Goal: Task Accomplishment & Management: Complete application form

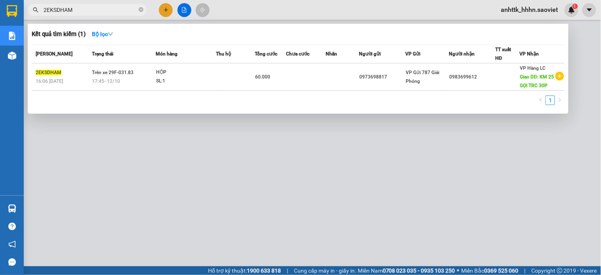
click at [454, 151] on div at bounding box center [300, 137] width 601 height 275
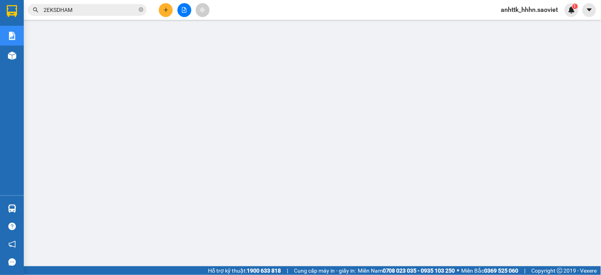
click at [160, 6] on button at bounding box center [166, 10] width 14 height 14
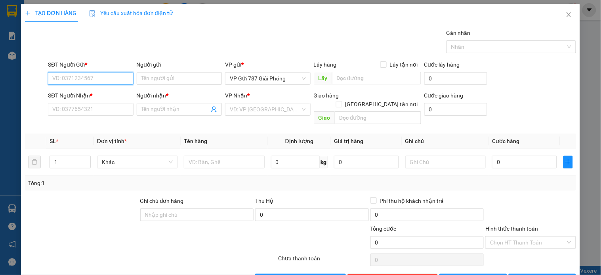
click at [66, 74] on input "SĐT Người Gửi *" at bounding box center [90, 78] width 85 height 13
type input "0915886486"
click at [67, 96] on div "0915886486" at bounding box center [89, 94] width 75 height 9
type input "0947735885"
type input "TRANG"
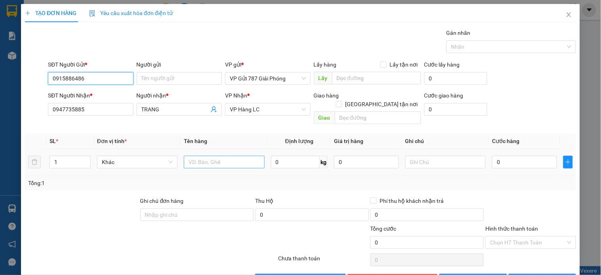
type input "0915886486"
click at [218, 159] on input "text" at bounding box center [224, 162] width 80 height 13
type input "hoopj"
click at [73, 156] on input "1" at bounding box center [70, 162] width 40 height 12
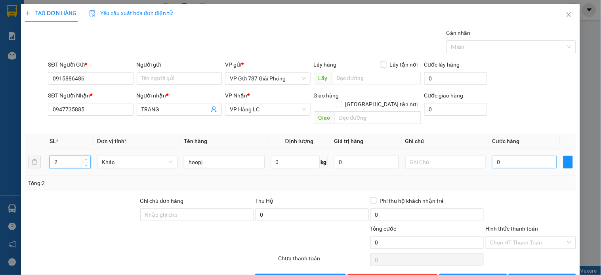
type input "2"
click at [525, 159] on input "0" at bounding box center [524, 162] width 65 height 13
type input "1"
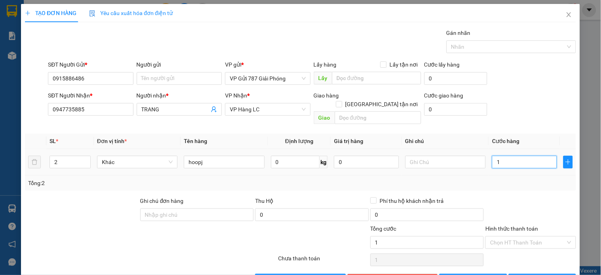
type input "17"
type input "1"
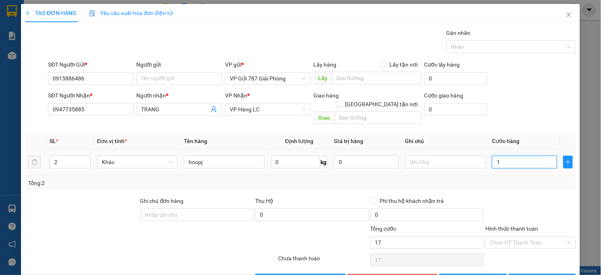
type input "1"
type input "14"
type input "140"
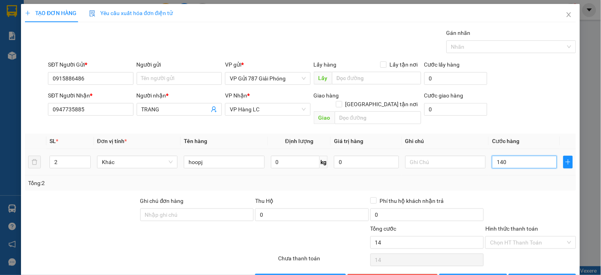
type input "140"
type input "140.000"
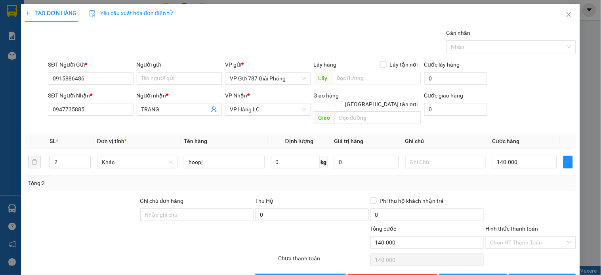
click at [551, 112] on div "SĐT Người Nhận * 0947735885 Người nhận * TRANG VP Nhận * VP Hàng LC Giao hàng G…" at bounding box center [311, 109] width 531 height 36
click at [542, 262] on div "Transit Pickup Surcharge Ids Transit Deliver Surcharge Ids Transit Deliver Surc…" at bounding box center [300, 158] width 551 height 258
click at [542, 274] on button "[PERSON_NAME] và In" at bounding box center [542, 280] width 67 height 13
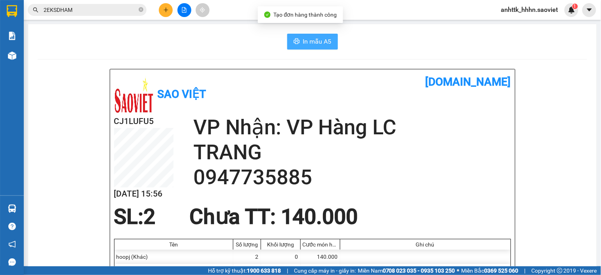
click at [303, 40] on span "In mẫu A5" at bounding box center [317, 41] width 29 height 10
click at [309, 46] on span "In mẫu A5" at bounding box center [317, 41] width 29 height 10
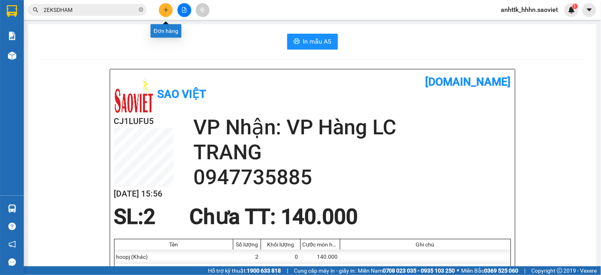
click at [166, 13] on button at bounding box center [166, 10] width 14 height 14
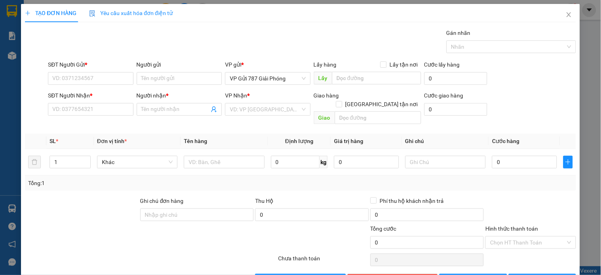
click at [101, 71] on div "SĐT Người Gửi *" at bounding box center [90, 66] width 85 height 12
click at [99, 78] on input "SĐT Người Gửi *" at bounding box center [90, 78] width 85 height 13
type input "0334516411"
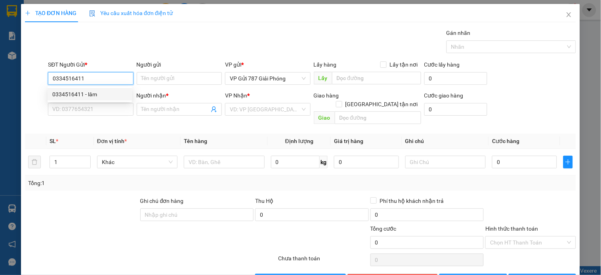
click at [89, 90] on div "0334516411 - lâm" at bounding box center [89, 94] width 75 height 9
type input "lâm"
type input "0334121100"
type input "Kt"
type input "km224"
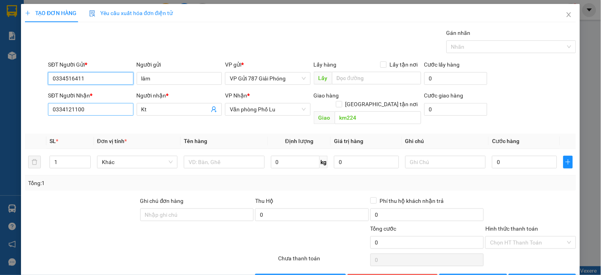
type input "0334516411"
drag, startPoint x: 100, startPoint y: 110, endPoint x: 0, endPoint y: 92, distance: 101.9
click at [0, 92] on div "TẠO ĐƠN HÀNG Yêu cầu xuất hóa đơn điện tử Transit Pickup Surcharge Ids Transit …" at bounding box center [300, 137] width 601 height 275
type input "0975041094"
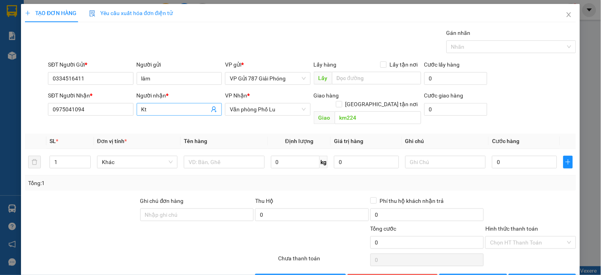
click at [171, 111] on input "Kt" at bounding box center [175, 109] width 68 height 9
type input "K"
type input "l"
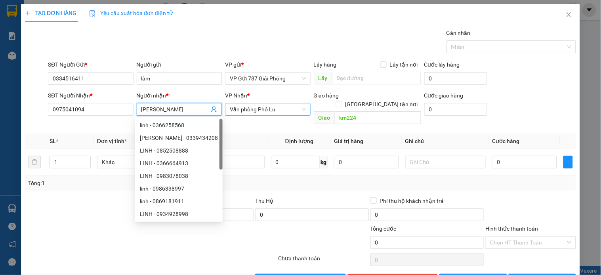
click at [267, 110] on span "Văn phòng Phố Lu" at bounding box center [268, 109] width 76 height 12
type input "[PERSON_NAME]"
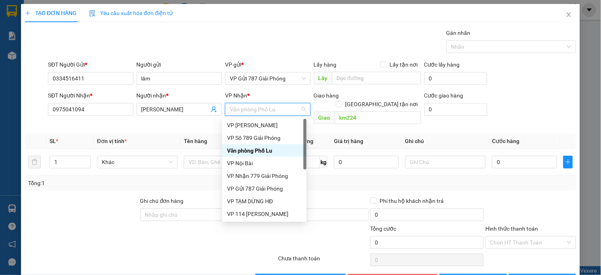
type input "l"
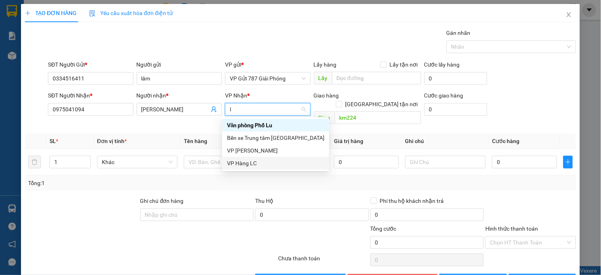
click at [259, 167] on div "VP Hàng LC" at bounding box center [275, 163] width 97 height 9
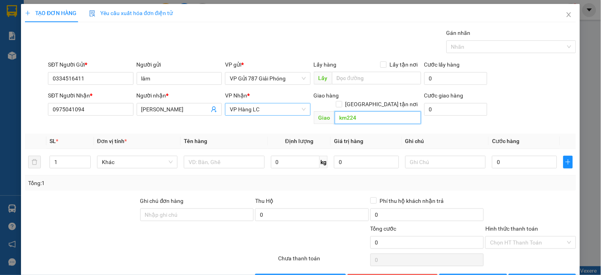
click at [393, 111] on input "km224" at bounding box center [378, 117] width 86 height 13
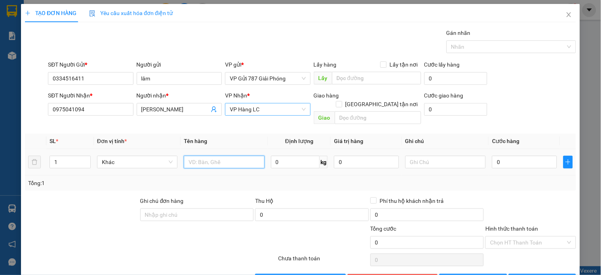
click at [211, 156] on input "text" at bounding box center [224, 162] width 80 height 13
type input "hoopj"
click at [530, 158] on input "0" at bounding box center [524, 162] width 65 height 13
type input "40"
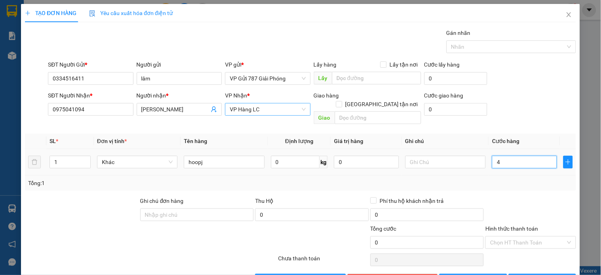
type input "40"
type input "40.000"
click at [509, 274] on button "[PERSON_NAME] và In" at bounding box center [542, 280] width 67 height 13
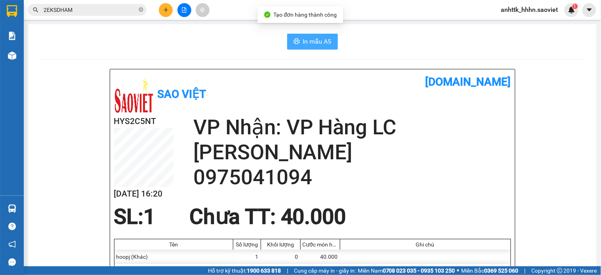
click at [324, 42] on span "In mẫu A5" at bounding box center [317, 41] width 29 height 10
click at [171, 4] on div at bounding box center [183, 10] width 59 height 14
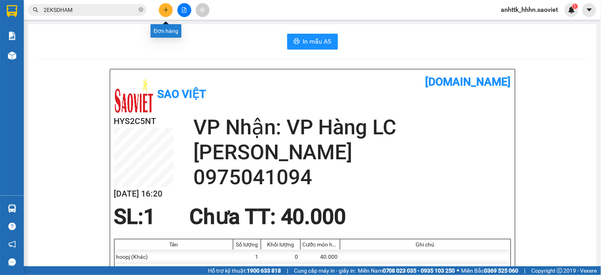
click at [169, 6] on button at bounding box center [166, 10] width 14 height 14
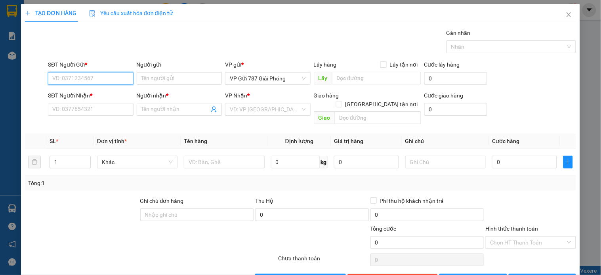
click at [112, 80] on input "SĐT Người Gửi *" at bounding box center [90, 78] width 85 height 13
type input "0918814455"
click at [115, 93] on div "0918814455" at bounding box center [89, 94] width 75 height 9
type input "0947008609"
type input "BS TRUNG"
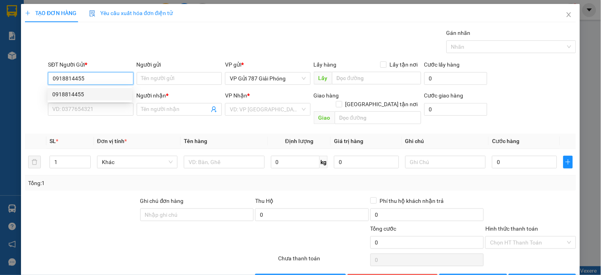
checkbox input "true"
type input "186 ĐƯỜNG [GEOGRAPHIC_DATA]"
type input "100.000"
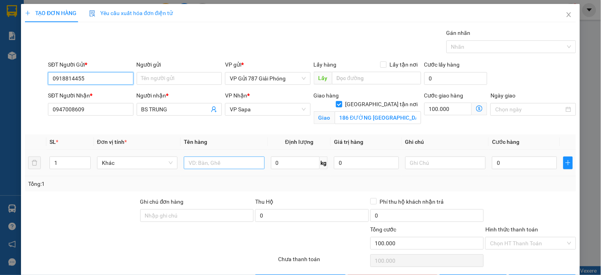
type input "0918814455"
click at [212, 161] on input "text" at bounding box center [224, 162] width 80 height 13
click at [84, 161] on span "up" at bounding box center [86, 160] width 5 height 5
type input "3"
click at [84, 161] on span "up" at bounding box center [86, 160] width 5 height 5
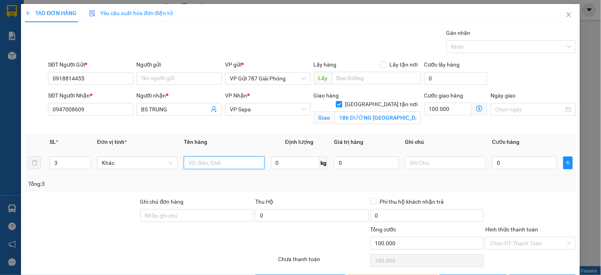
click at [250, 164] on input "text" at bounding box center [224, 162] width 80 height 13
type input "hop"
click at [503, 168] on input "0" at bounding box center [524, 162] width 65 height 13
type input "1"
type input "100.001"
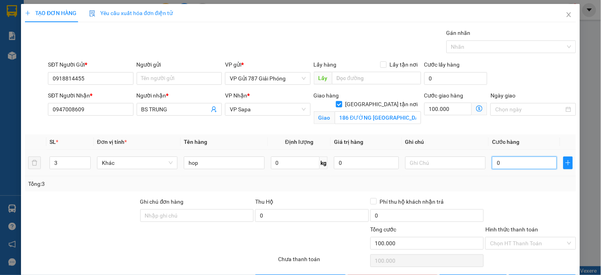
type input "100.001"
type input "15"
type input "100.015"
type input "150"
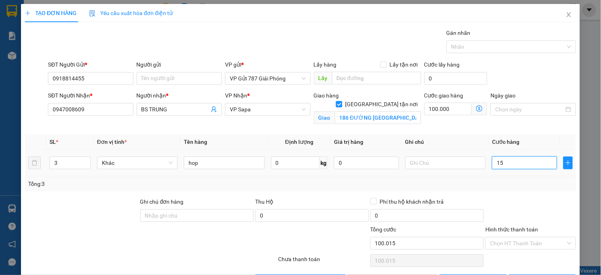
type input "100.150"
type input "150.000"
type input "250.000"
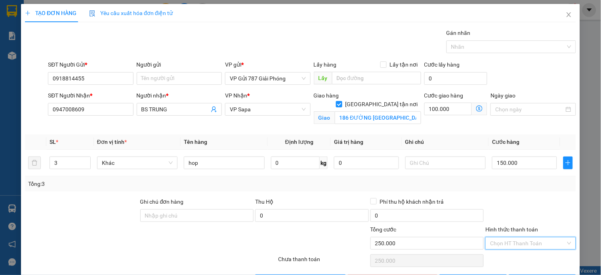
click at [506, 242] on input "Hình thức thanh toán" at bounding box center [527, 243] width 75 height 12
click at [508, 230] on div "Chuyển khoản" at bounding box center [525, 227] width 80 height 9
type input "0"
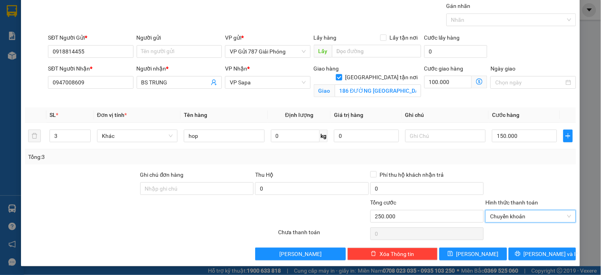
scroll to position [28, 0]
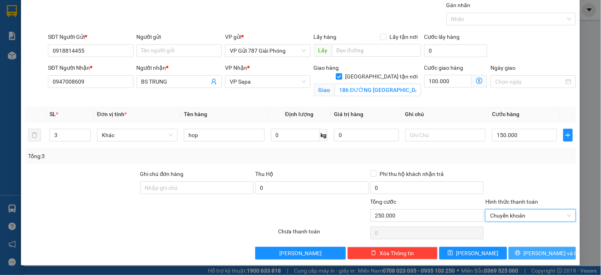
click at [520, 255] on icon "printer" at bounding box center [518, 253] width 6 height 6
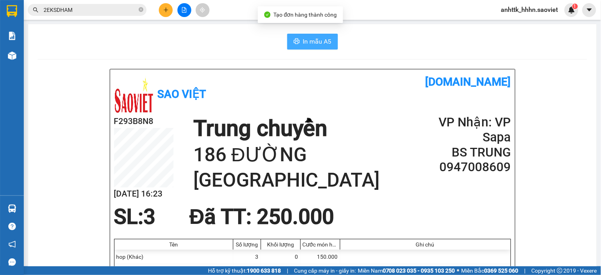
click at [309, 48] on button "In mẫu A5" at bounding box center [312, 42] width 51 height 16
click at [307, 38] on span "In mẫu A5" at bounding box center [317, 41] width 29 height 10
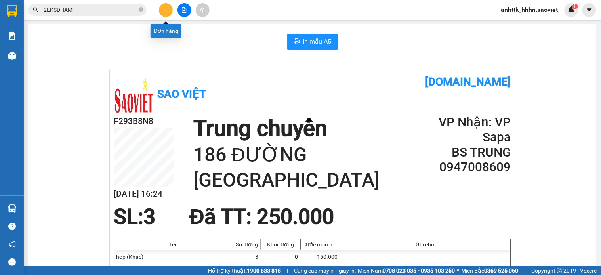
click at [169, 13] on button at bounding box center [166, 10] width 14 height 14
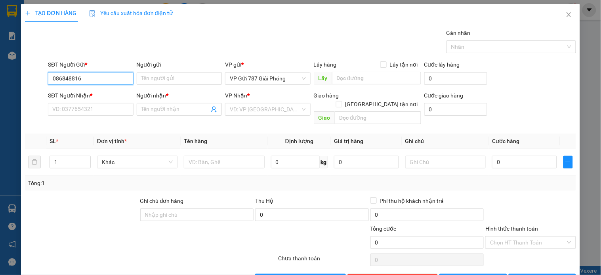
type input "0868488166"
click at [90, 94] on div "0868488166" at bounding box center [89, 94] width 75 height 9
type input "0988225585"
type input "NGUYÊN"
type input "0868488166"
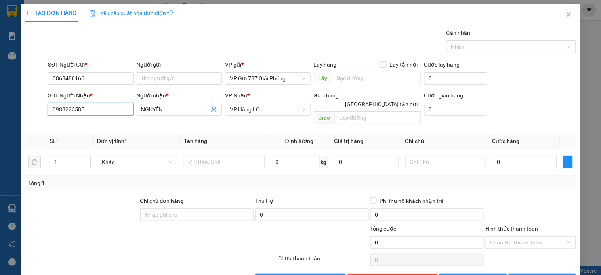
drag, startPoint x: 112, startPoint y: 113, endPoint x: 0, endPoint y: 117, distance: 111.8
click at [0, 117] on div "TẠO ĐƠN HÀNG Yêu cầu xuất hóa đơn điện tử Transit Pickup Surcharge Ids Transit …" at bounding box center [300, 137] width 601 height 275
type input "0969079555"
drag, startPoint x: 187, startPoint y: 110, endPoint x: 122, endPoint y: 109, distance: 65.8
click at [122, 109] on div "SĐT Người Nhận * 0969079555 Người nhận * NGUYÊN VP Nhận * VP Hàng LC Giao hàng …" at bounding box center [311, 109] width 531 height 36
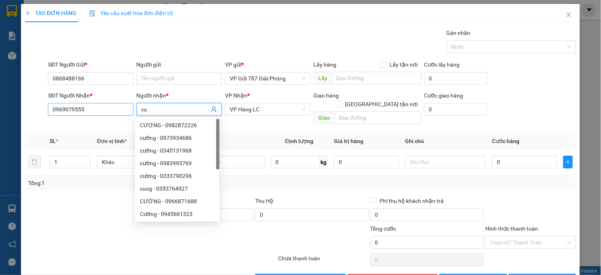
type input "c"
click at [270, 107] on span "VP Hàng LC" at bounding box center [268, 109] width 76 height 12
type input "Cuong"
type input "sa"
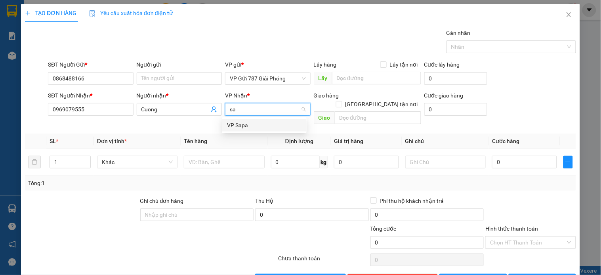
click at [255, 123] on div "VP Sapa" at bounding box center [264, 125] width 75 height 9
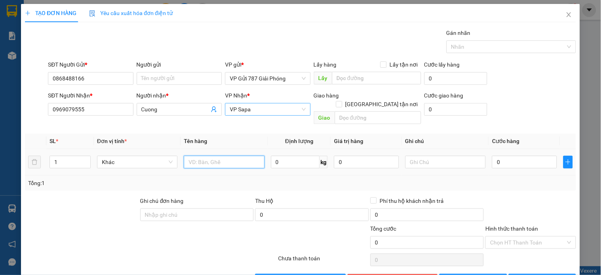
click at [230, 156] on input "text" at bounding box center [224, 162] width 80 height 13
type input "y"
type input "tui trang"
click at [539, 156] on input "0" at bounding box center [524, 162] width 65 height 13
type input "5"
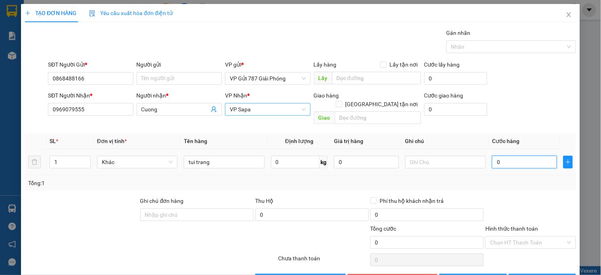
type input "5"
type input "50"
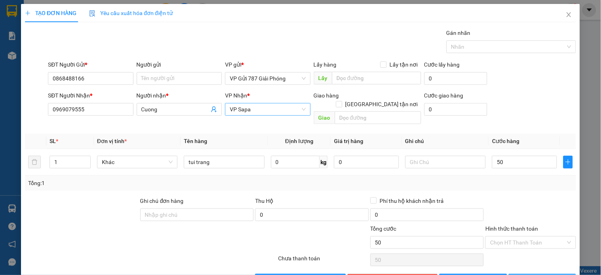
type input "50.000"
click at [539, 274] on button "[PERSON_NAME] và In" at bounding box center [542, 280] width 67 height 13
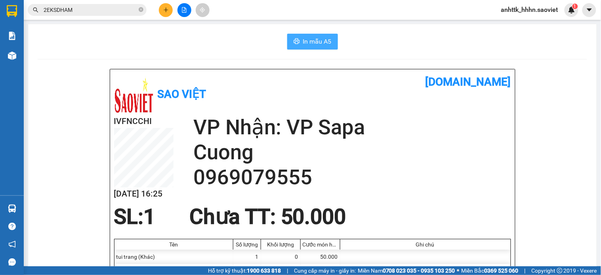
click at [287, 46] on button "In mẫu A5" at bounding box center [312, 42] width 51 height 16
click at [158, 10] on div at bounding box center [183, 10] width 59 height 14
click at [164, 10] on icon "plus" at bounding box center [166, 10] width 6 height 6
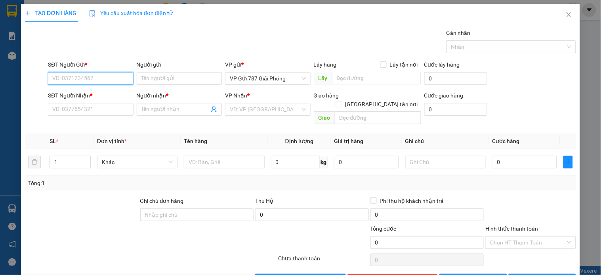
click at [88, 73] on input "SĐT Người Gửi *" at bounding box center [90, 78] width 85 height 13
type input "0834858889"
click at [96, 100] on div "0834858889" at bounding box center [90, 94] width 84 height 13
type input "0387780598"
type input "ĐANG"
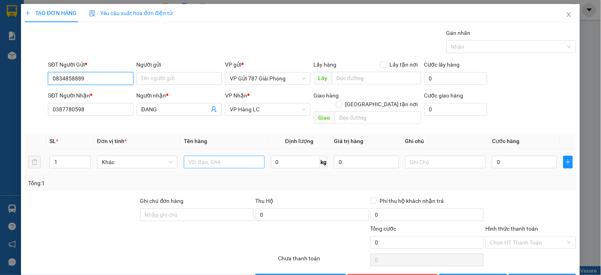
type input "0834858889"
click at [189, 157] on input "text" at bounding box center [224, 162] width 80 height 13
click at [206, 156] on input "tai" at bounding box center [224, 162] width 80 height 13
click at [185, 156] on input "tai xanh" at bounding box center [224, 162] width 80 height 13
click at [239, 159] on input "2tai xanh" at bounding box center [224, 162] width 80 height 13
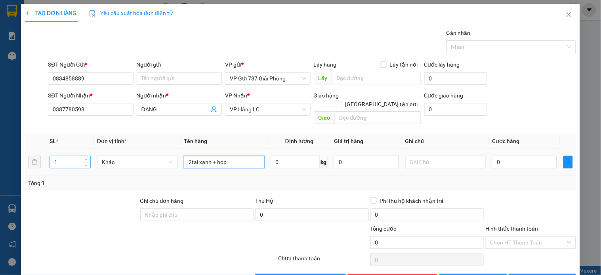
type input "2tai xanh + hop"
click at [38, 149] on tr "1 Khác 2tai xanh + hop 0 kg 0 0" at bounding box center [300, 162] width 551 height 27
type input "3"
click at [510, 158] on input "0" at bounding box center [524, 162] width 65 height 13
type input "2"
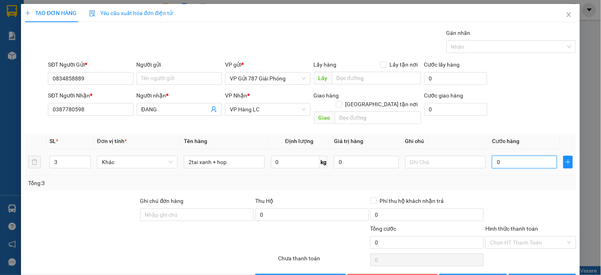
type input "2"
type input "20"
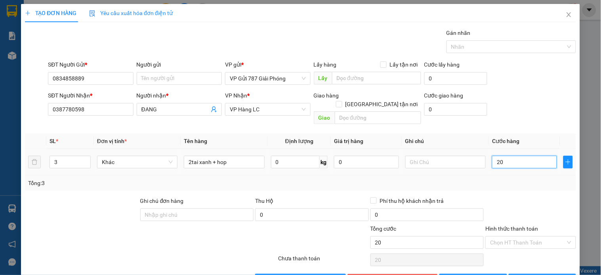
type input "200"
type input "200.000"
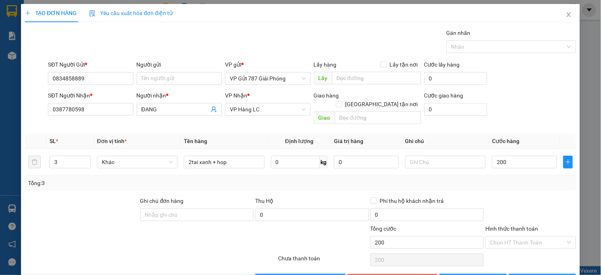
type input "200.000"
click at [503, 179] on div "Tổng: 3" at bounding box center [300, 183] width 545 height 9
click at [526, 274] on button "[PERSON_NAME] và In" at bounding box center [542, 280] width 67 height 13
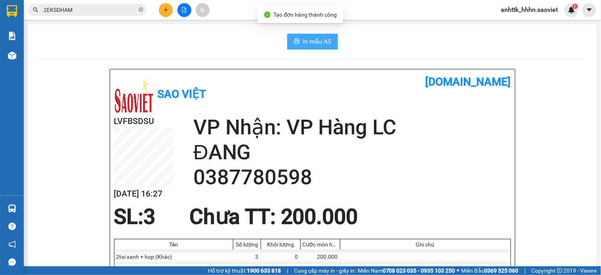
click at [323, 37] on span "In mẫu A5" at bounding box center [317, 41] width 29 height 10
click at [303, 38] on span "In mẫu A5" at bounding box center [317, 41] width 29 height 10
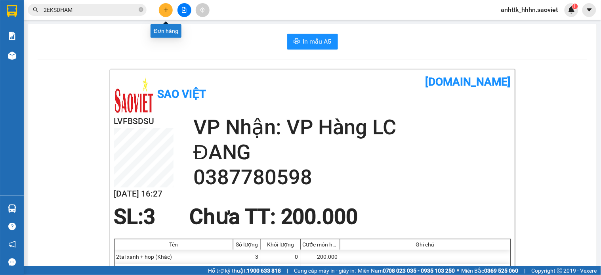
click at [162, 7] on button at bounding box center [166, 10] width 14 height 14
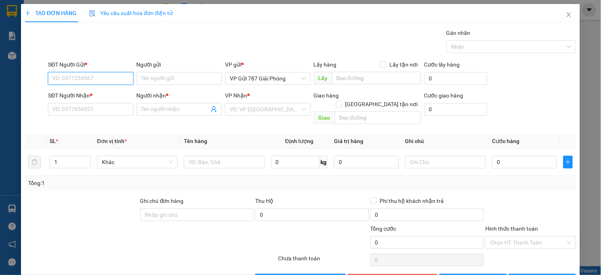
click at [93, 73] on input "SĐT Người Gửi *" at bounding box center [90, 78] width 85 height 13
type input "0944988826"
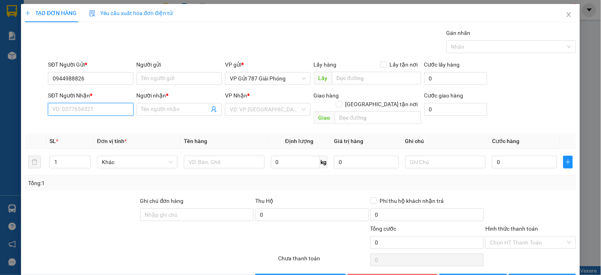
click at [96, 113] on input "SĐT Người Nhận *" at bounding box center [90, 109] width 85 height 13
type input "0397661975"
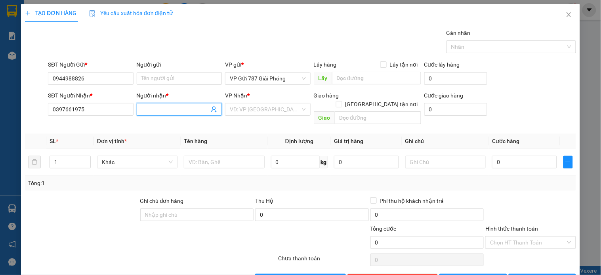
click at [198, 107] on input "Người nhận *" at bounding box center [175, 109] width 68 height 9
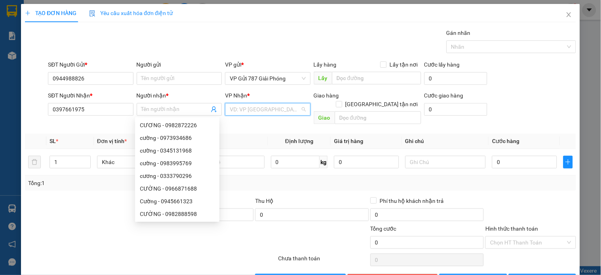
click at [259, 107] on input "search" at bounding box center [265, 109] width 70 height 12
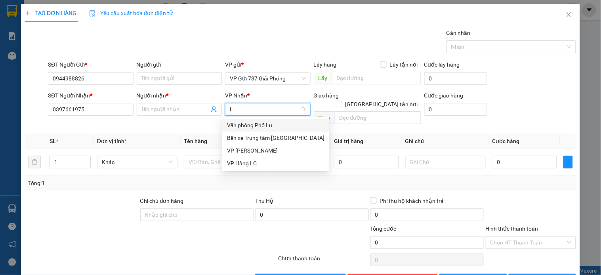
type input "lc"
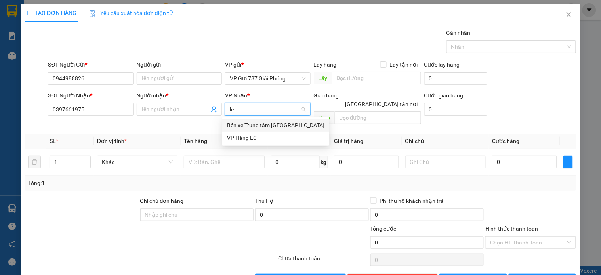
click at [237, 129] on div "Bến xe Trung tâm [GEOGRAPHIC_DATA]" at bounding box center [275, 125] width 97 height 9
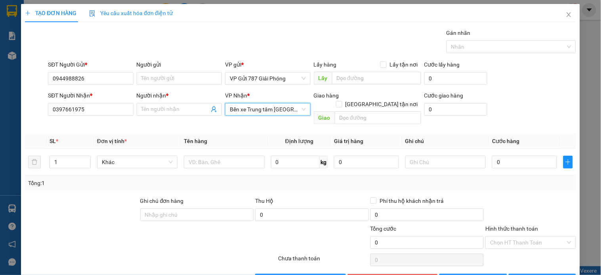
click at [254, 112] on span "Bến xe Trung tâm [GEOGRAPHIC_DATA]" at bounding box center [268, 109] width 76 height 12
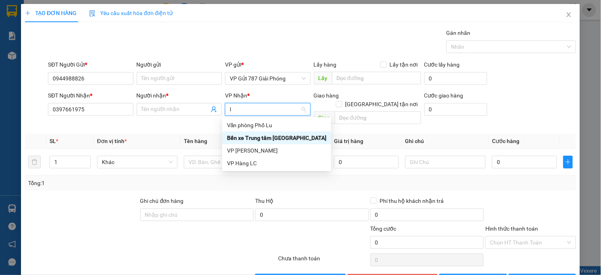
type input "lc"
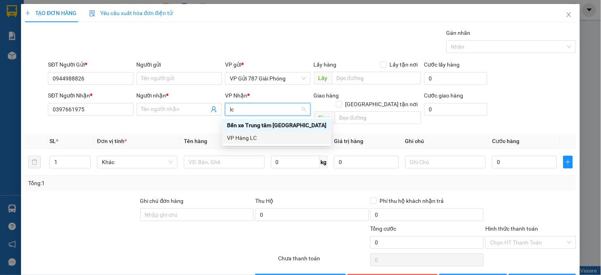
click at [285, 133] on div "VP Hàng LC" at bounding box center [276, 137] width 99 height 9
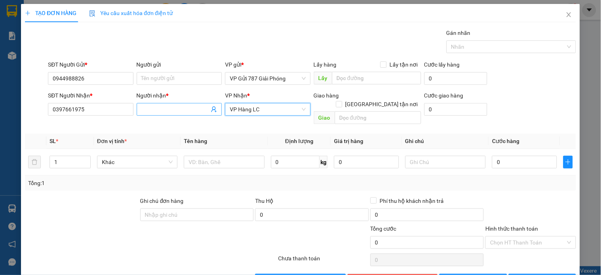
click at [168, 110] on input "Người nhận *" at bounding box center [175, 109] width 68 height 9
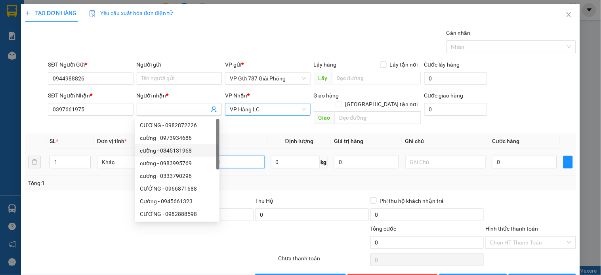
click at [246, 156] on input "text" at bounding box center [224, 162] width 80 height 13
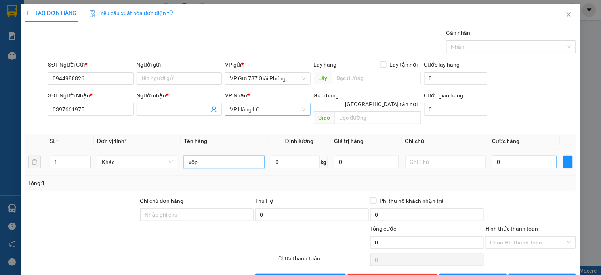
type input "xốp"
click at [504, 156] on input "0" at bounding box center [524, 162] width 65 height 13
type input "4"
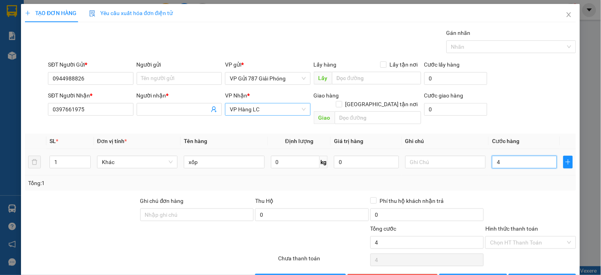
type input "40"
click at [458, 156] on input "text" at bounding box center [445, 162] width 80 height 13
type input "40.000"
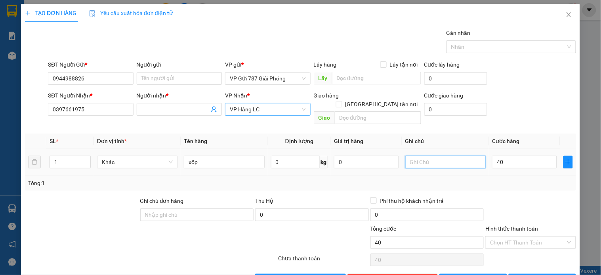
type input "40.000"
type input "b"
type input "B"
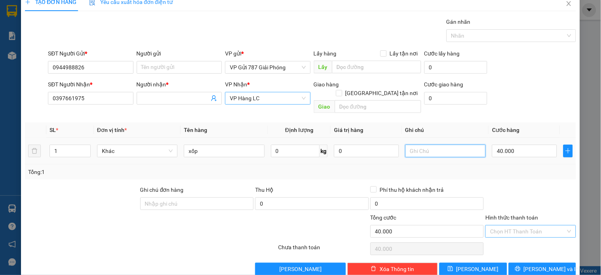
scroll to position [18, 0]
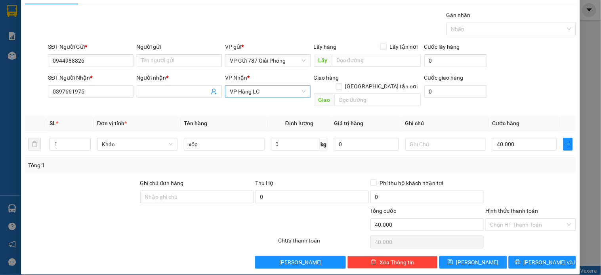
click at [536, 246] on div "Transit Pickup Surcharge Ids Transit Deliver Surcharge Ids Transit Deliver Surc…" at bounding box center [300, 140] width 551 height 258
click at [536, 258] on span "[PERSON_NAME] và In" at bounding box center [551, 262] width 55 height 9
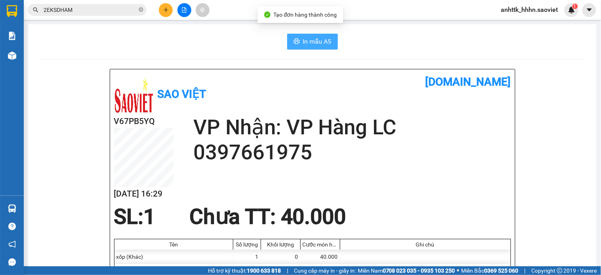
click at [320, 36] on span "In mẫu A5" at bounding box center [317, 41] width 29 height 10
